Goal: Transaction & Acquisition: Purchase product/service

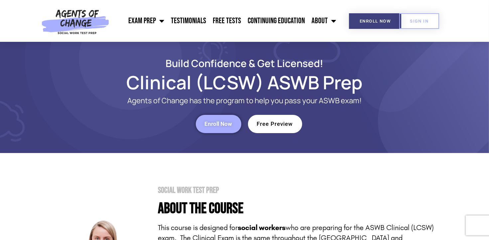
click at [282, 123] on span "Free Preview" at bounding box center [275, 124] width 36 height 6
click at [413, 16] on link "SIGN IN" at bounding box center [419, 21] width 40 height 16
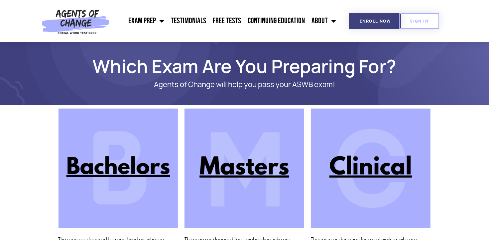
click at [337, 168] on img at bounding box center [371, 169] width 120 height 120
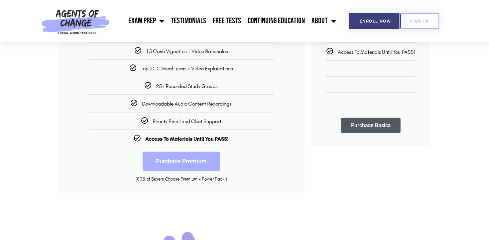
scroll to position [195, 0]
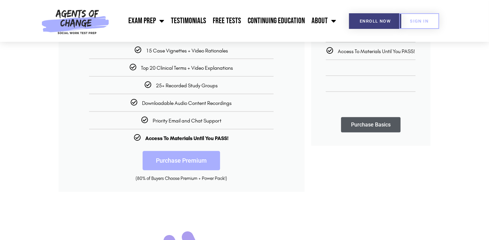
click at [216, 123] on span "Priority Email and Chat Support" at bounding box center [187, 121] width 69 height 6
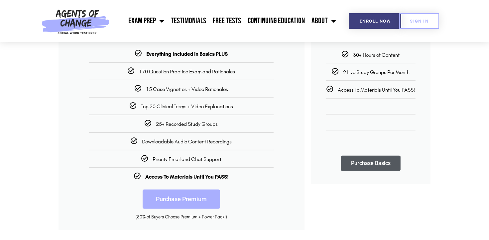
scroll to position [161, 0]
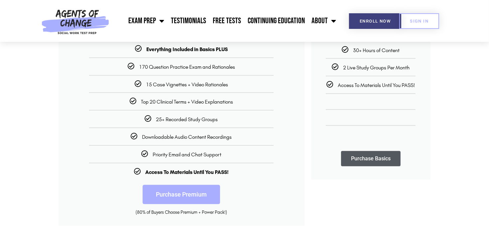
click at [198, 189] on link "Purchase Premium" at bounding box center [181, 194] width 77 height 19
